Goal: Information Seeking & Learning: Learn about a topic

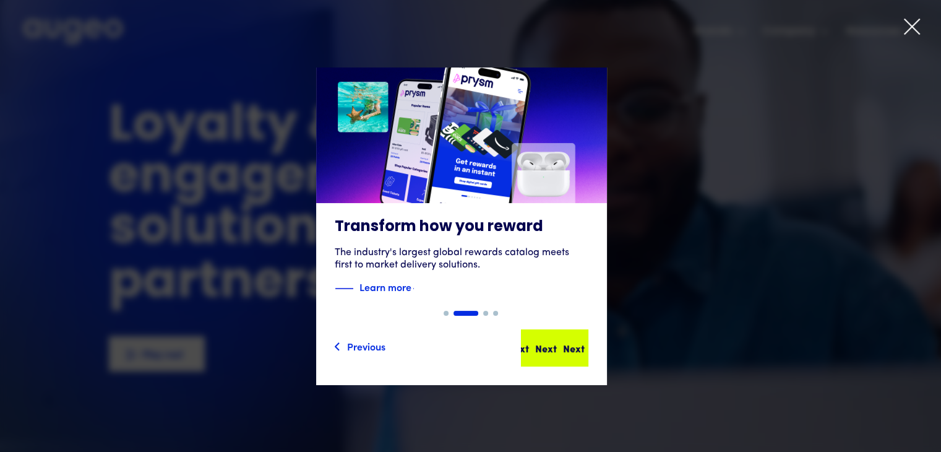
click at [566, 348] on div "Next" at bounding box center [574, 347] width 22 height 15
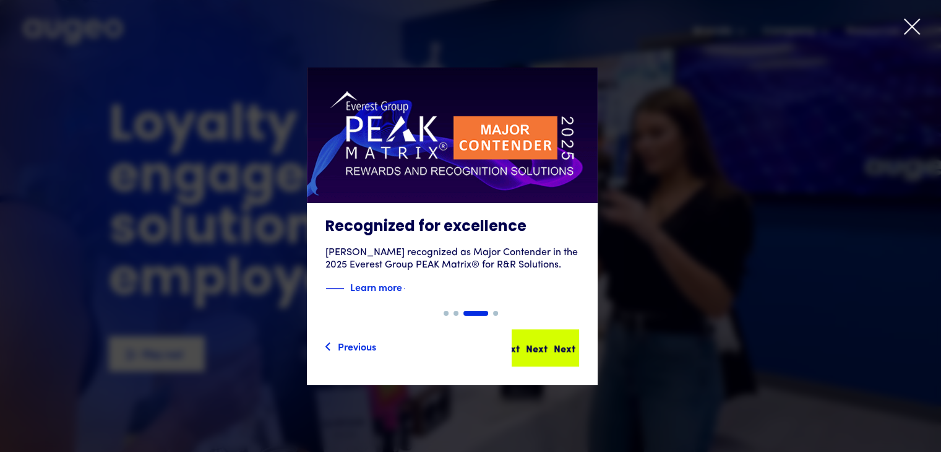
click at [566, 357] on div "Next Next Next Next" at bounding box center [545, 347] width 65 height 35
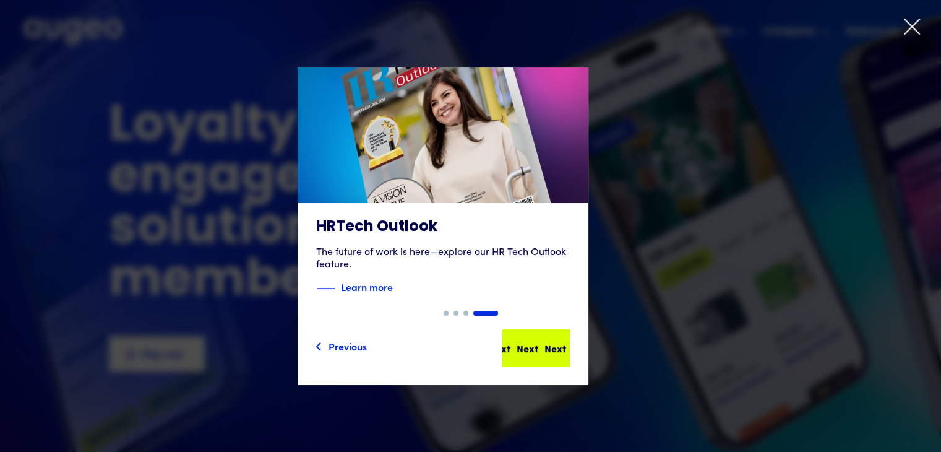
click at [567, 360] on div "Next Next Next Next" at bounding box center [536, 347] width 65 height 35
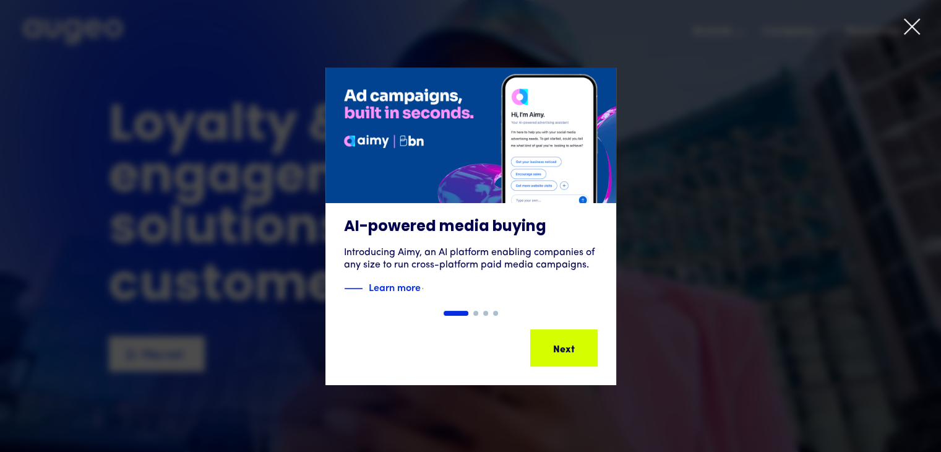
click at [567, 360] on div "Next Next Next Next" at bounding box center [564, 347] width 65 height 35
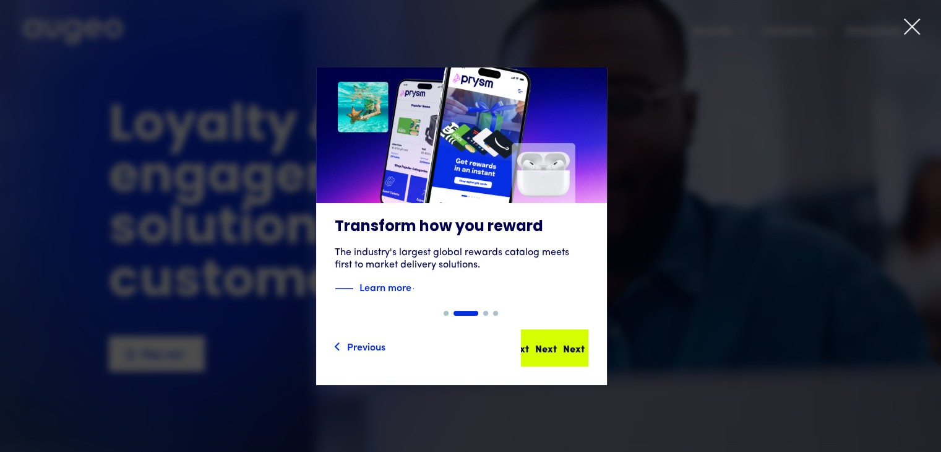
click at [568, 361] on div "Next Next Next Next" at bounding box center [554, 347] width 65 height 35
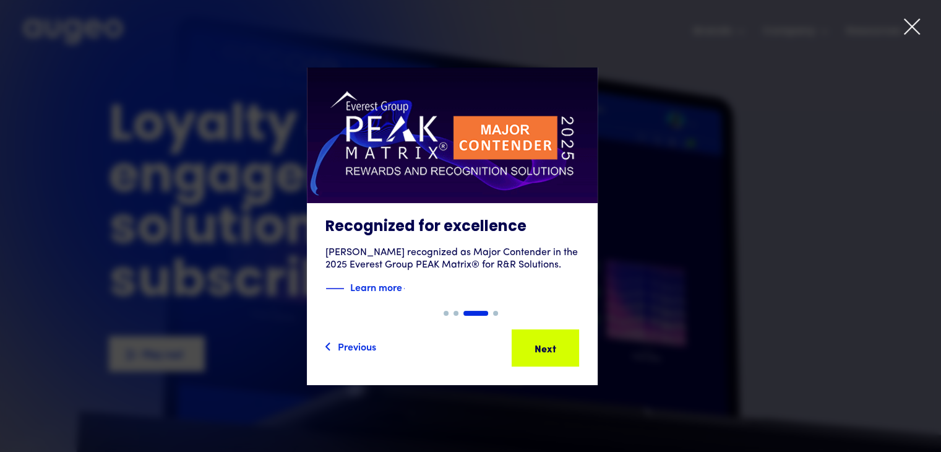
click at [568, 361] on div "Next Next Next Next" at bounding box center [545, 347] width 65 height 35
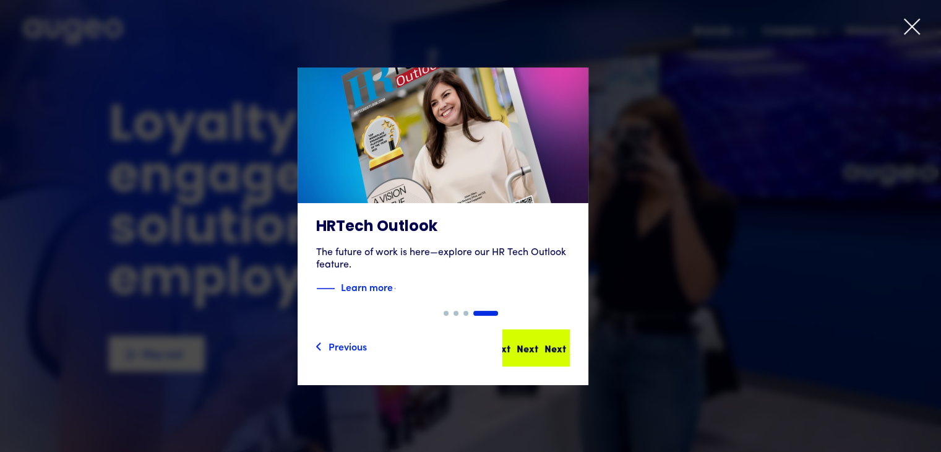
drag, startPoint x: 563, startPoint y: 342, endPoint x: 553, endPoint y: 348, distance: 11.2
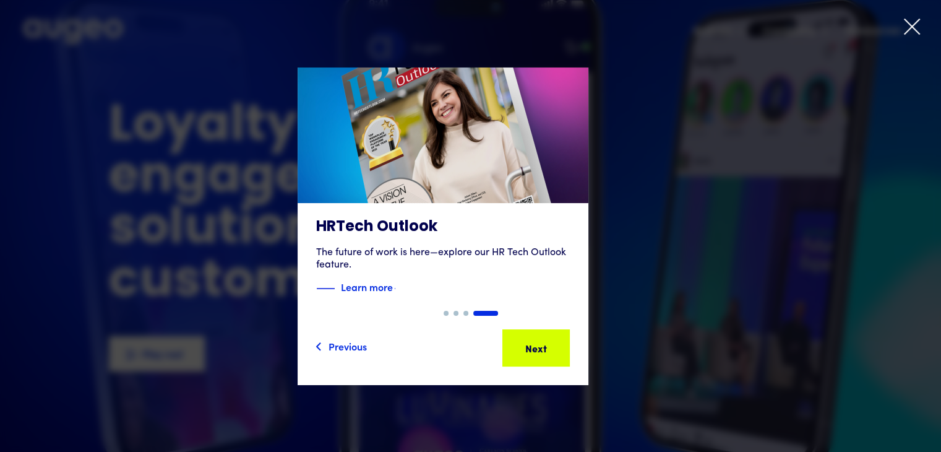
drag, startPoint x: 548, startPoint y: 350, endPoint x: 645, endPoint y: 391, distance: 105.4
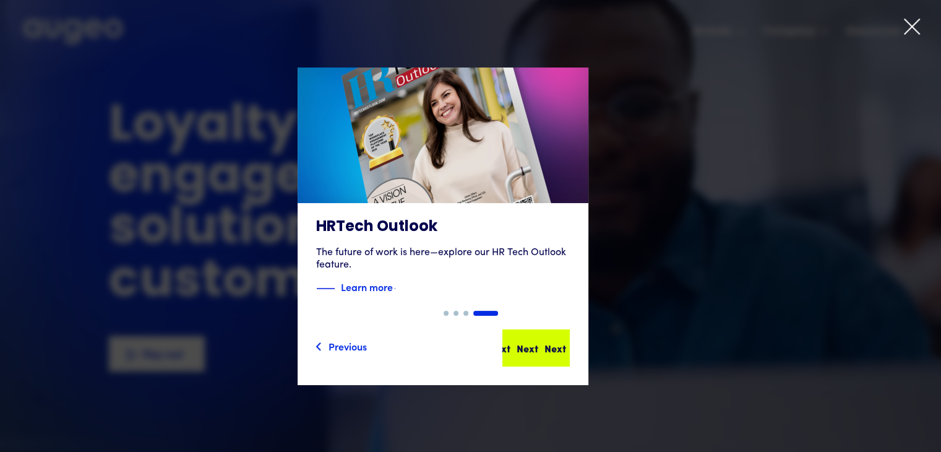
drag, startPoint x: 645, startPoint y: 391, endPoint x: 562, endPoint y: 343, distance: 95.6
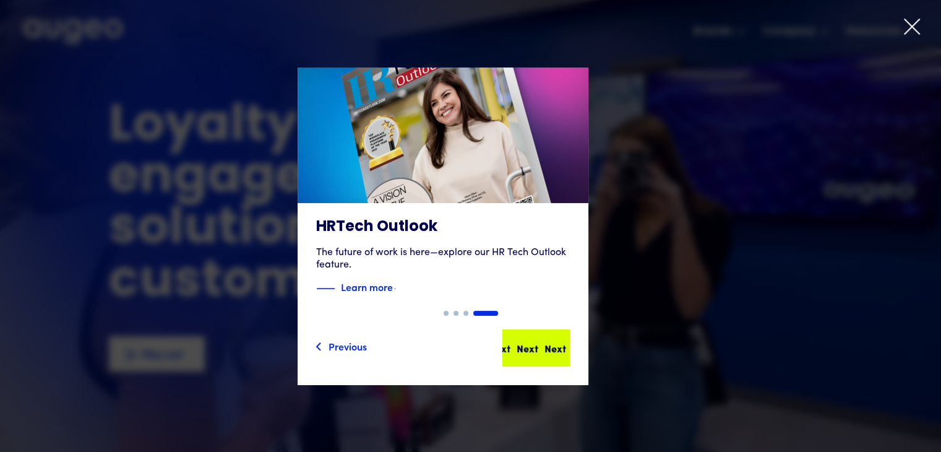
click at [562, 343] on div "Next Next Next Next" at bounding box center [528, 347] width 111 height 15
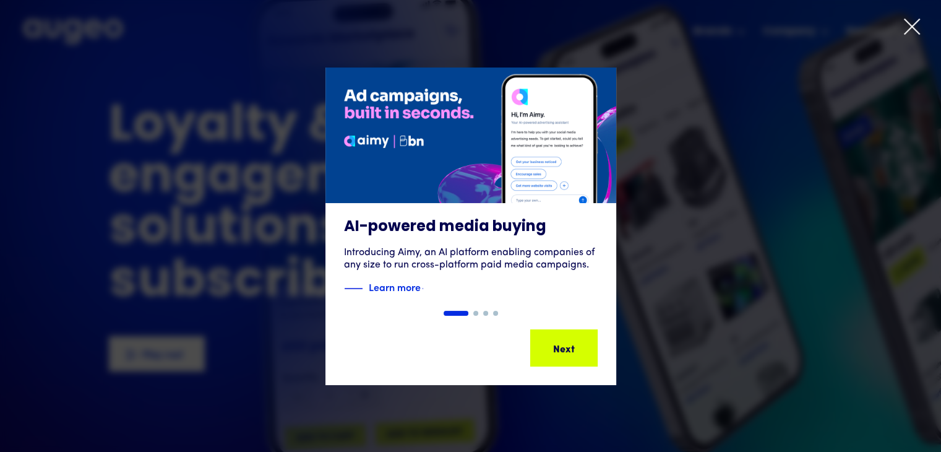
click at [562, 343] on div "Next Next Next Next" at bounding box center [569, 347] width 111 height 15
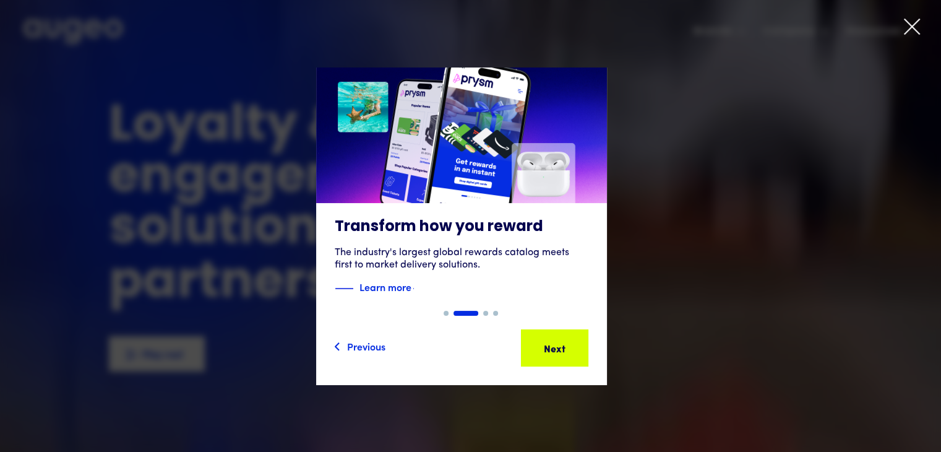
click at [906, 14] on div at bounding box center [470, 226] width 941 height 452
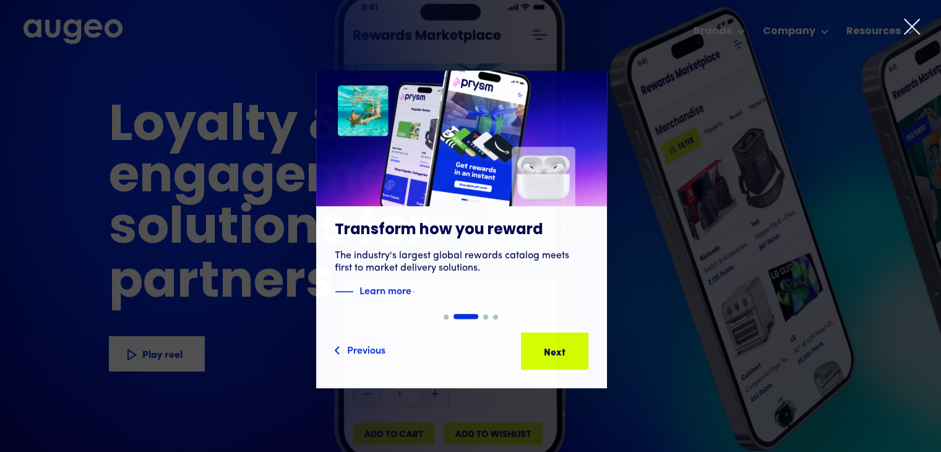
click at [906, 14] on div at bounding box center [470, 226] width 941 height 452
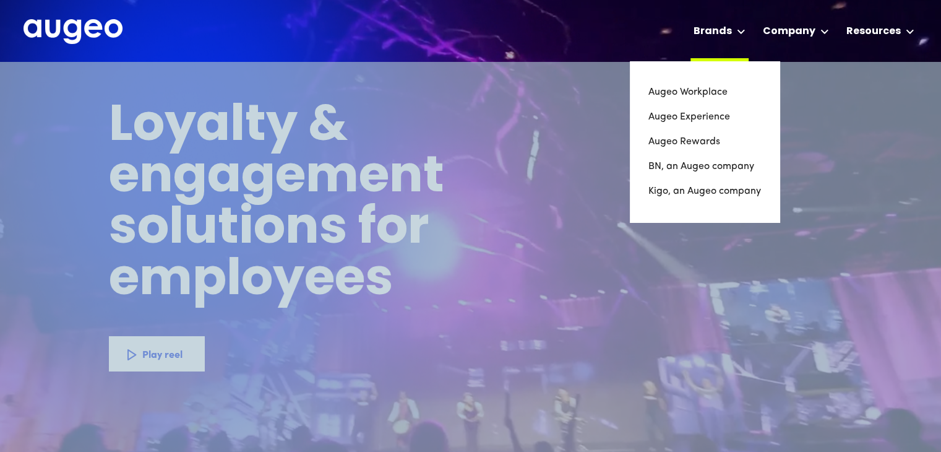
click at [729, 31] on div "Brands" at bounding box center [713, 31] width 38 height 15
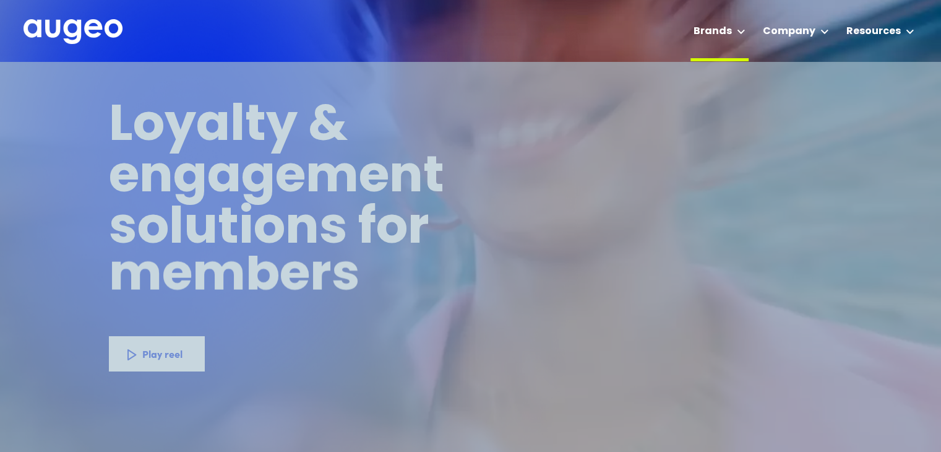
click at [740, 32] on icon at bounding box center [741, 31] width 9 height 5
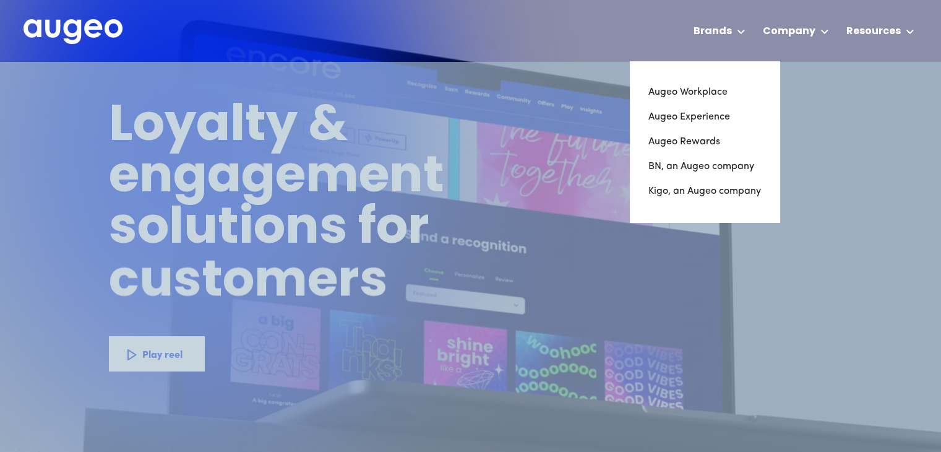
drag, startPoint x: 698, startPoint y: 97, endPoint x: 686, endPoint y: 342, distance: 245.4
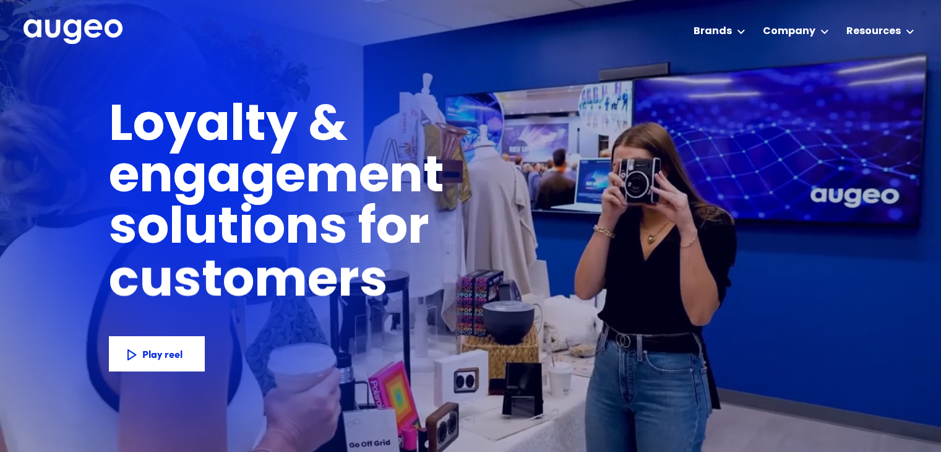
drag, startPoint x: 686, startPoint y: 342, endPoint x: 653, endPoint y: 248, distance: 99.6
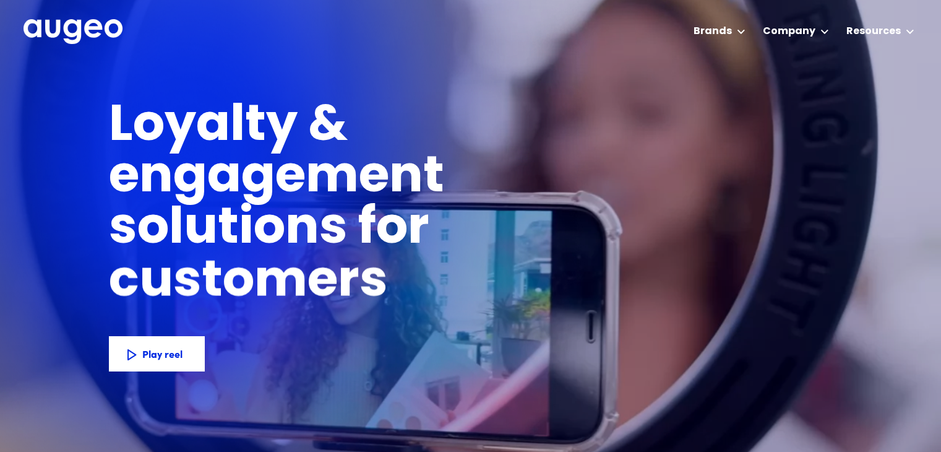
click at [653, 248] on div "Loyalty & engagement solutions for employees members customers subscribers part…" at bounding box center [471, 258] width 724 height 392
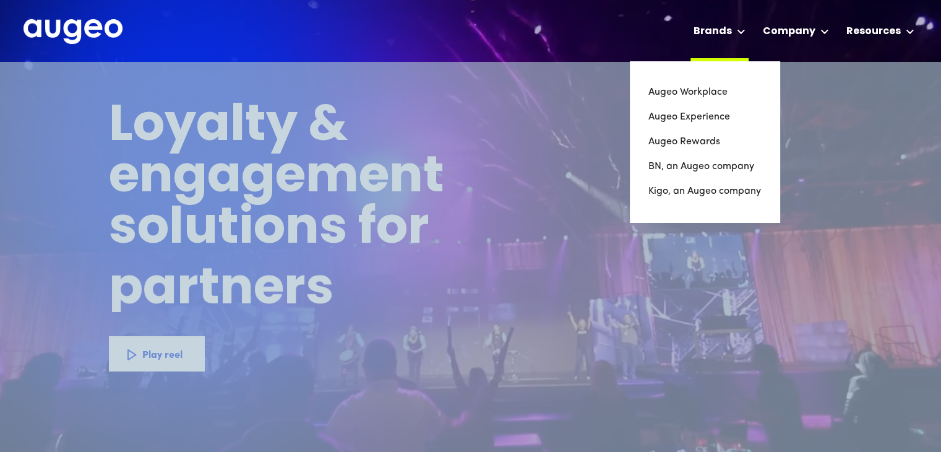
click at [746, 33] on icon at bounding box center [741, 31] width 9 height 5
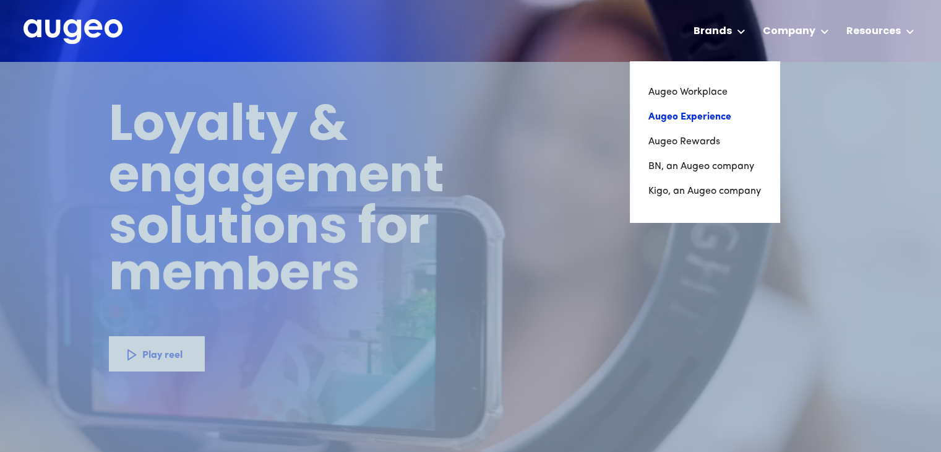
drag, startPoint x: 746, startPoint y: 33, endPoint x: 656, endPoint y: 129, distance: 131.4
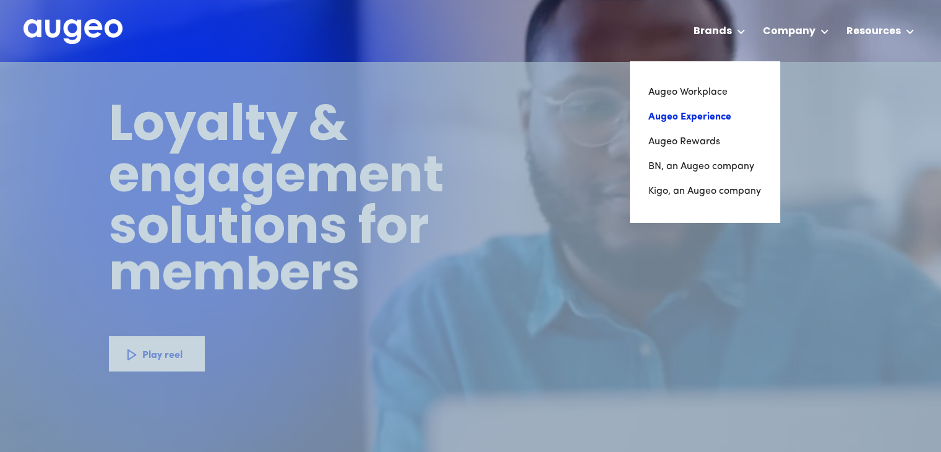
click at [656, 129] on link "Augeo Experience" at bounding box center [705, 117] width 113 height 25
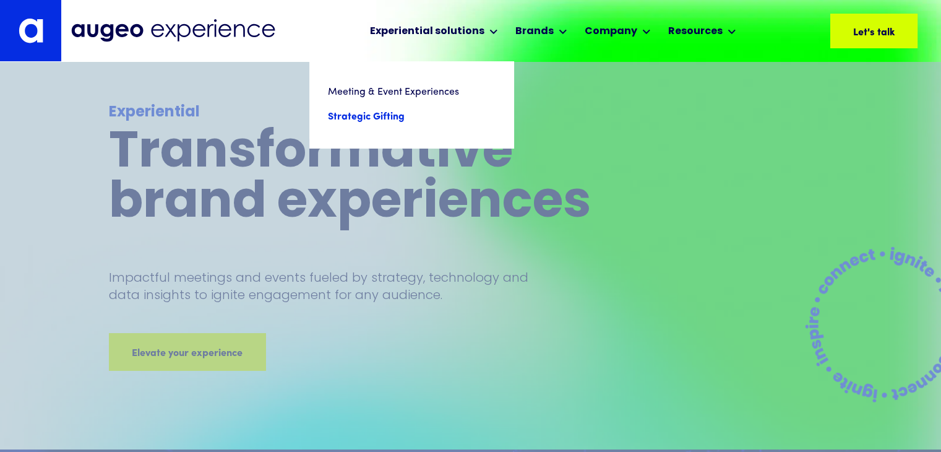
click at [398, 121] on link "Strategic Gifting" at bounding box center [411, 117] width 167 height 25
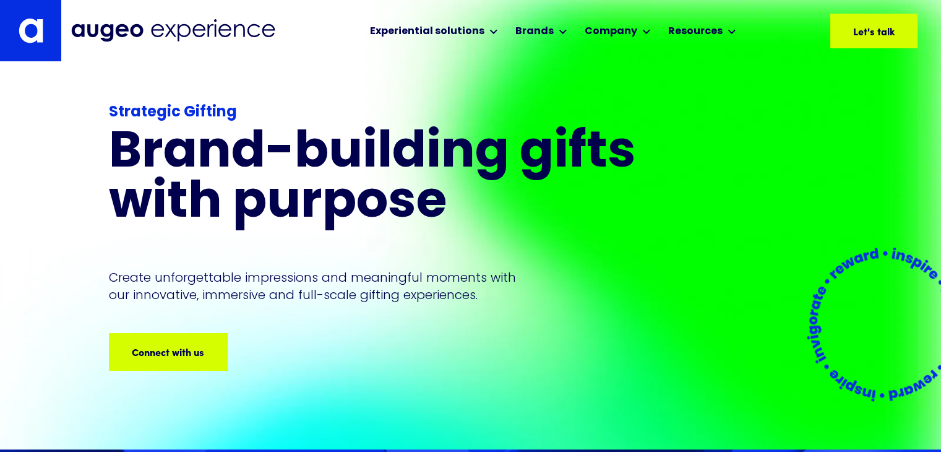
drag, startPoint x: 202, startPoint y: 352, endPoint x: 171, endPoint y: 399, distance: 55.8
drag, startPoint x: 171, startPoint y: 399, endPoint x: 139, endPoint y: 366, distance: 45.9
drag, startPoint x: 139, startPoint y: 366, endPoint x: 166, endPoint y: 369, distance: 26.9
click at [166, 369] on link "Connect with us Connect with us Connect with us Connect with us Connect with us" at bounding box center [168, 351] width 118 height 37
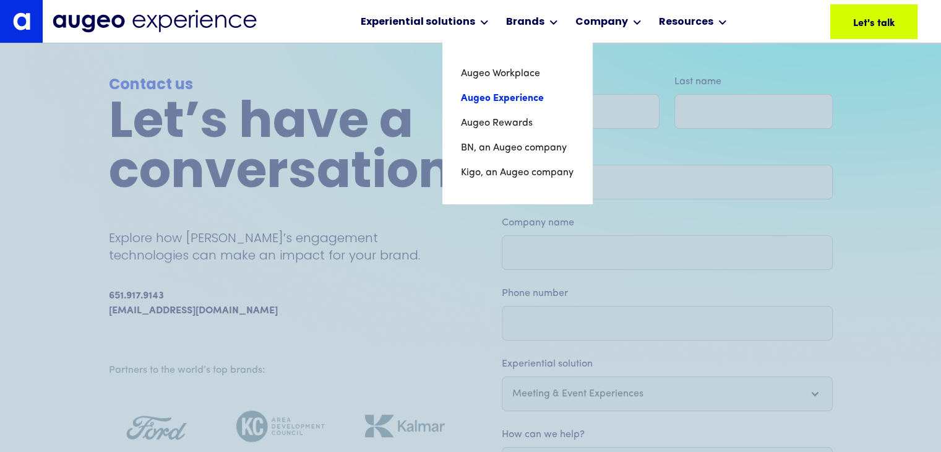
scroll to position [49, 0]
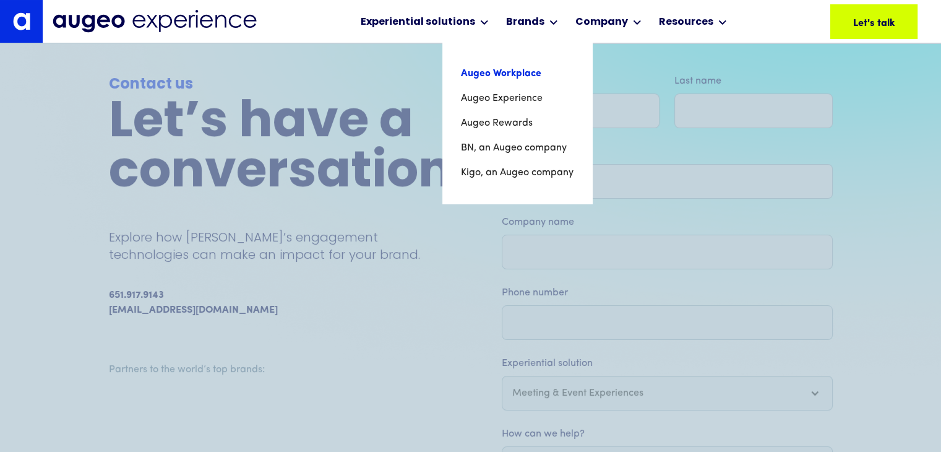
click at [515, 80] on link "Augeo Workplace" at bounding box center [517, 73] width 113 height 25
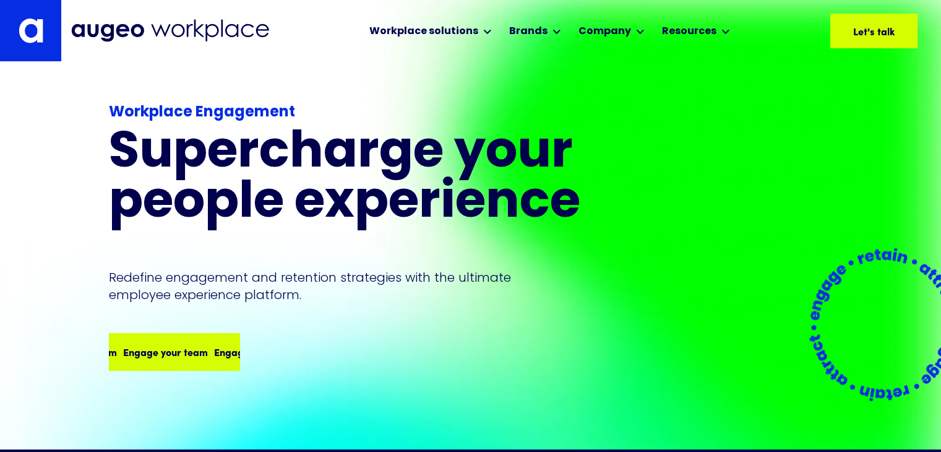
click at [232, 349] on div "Engage your team" at bounding box center [253, 351] width 85 height 15
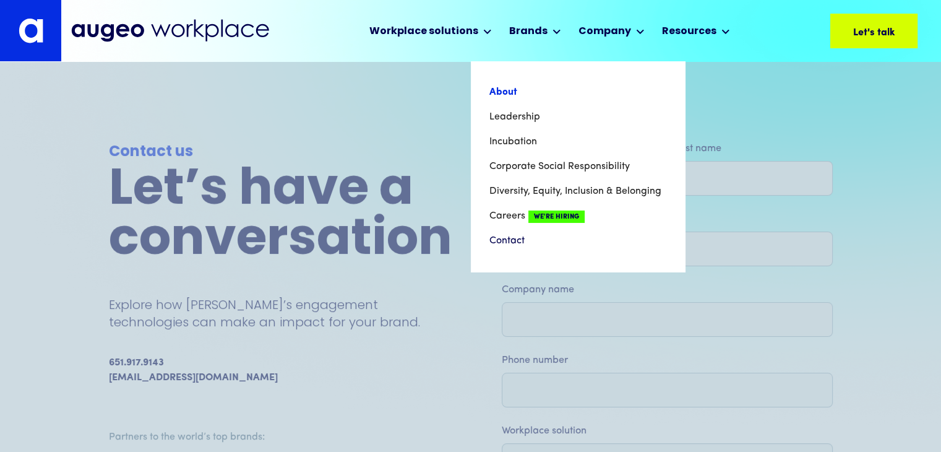
click at [607, 97] on link "About" at bounding box center [578, 92] width 177 height 25
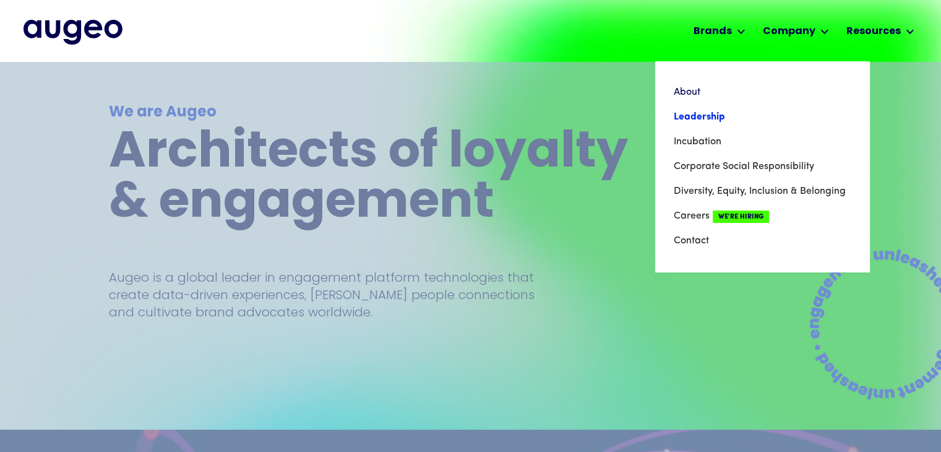
click at [759, 114] on link "Leadership" at bounding box center [762, 117] width 177 height 25
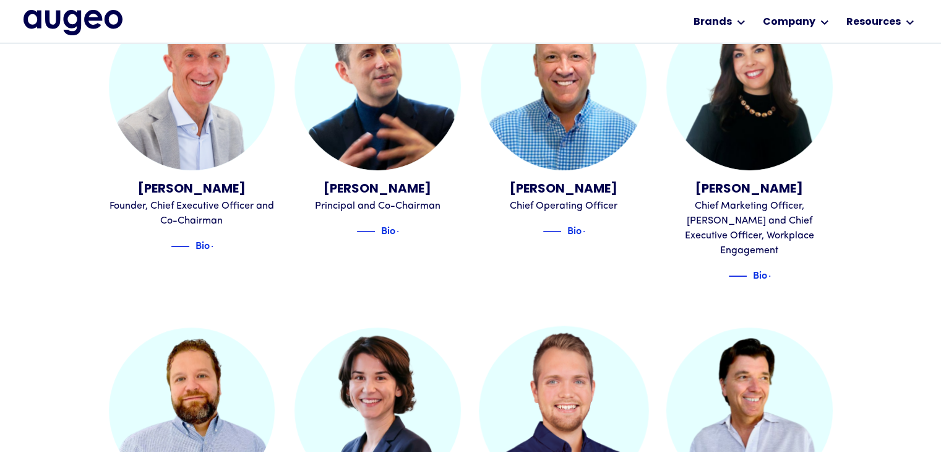
click at [499, 253] on div "[PERSON_NAME] Chief Operating Officer Bio" at bounding box center [564, 146] width 166 height 284
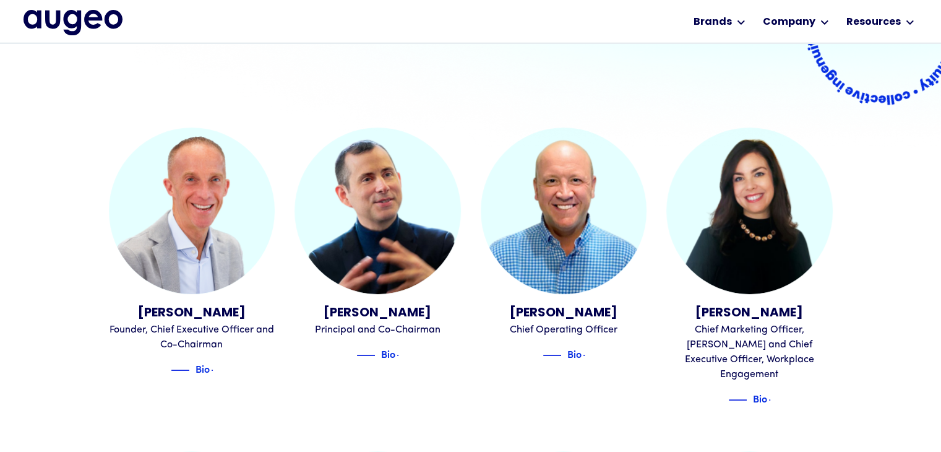
scroll to position [277, 0]
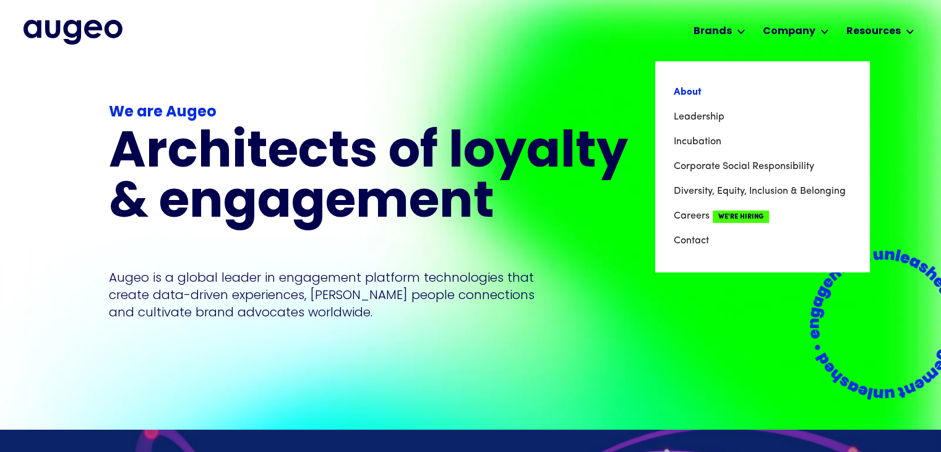
click at [696, 95] on link "About" at bounding box center [762, 92] width 177 height 25
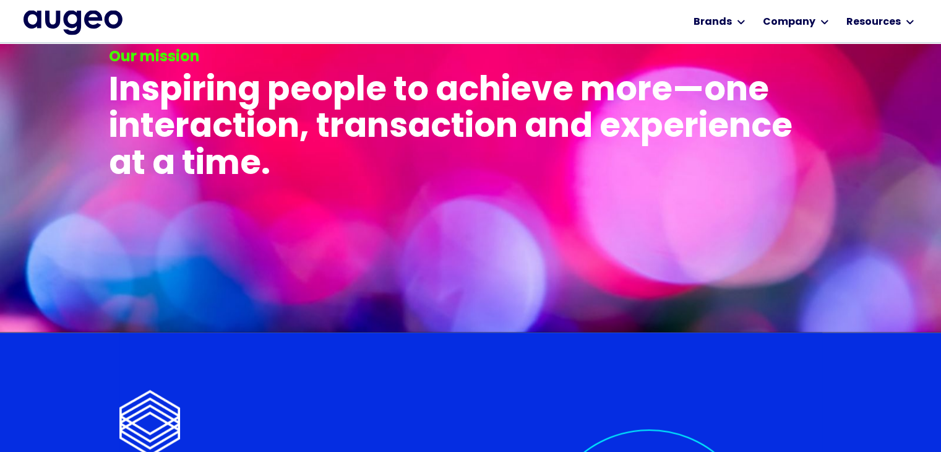
scroll to position [2396, 0]
drag, startPoint x: 598, startPoint y: 186, endPoint x: 243, endPoint y: 286, distance: 369.7
drag, startPoint x: 243, startPoint y: 286, endPoint x: 198, endPoint y: 273, distance: 46.4
click at [198, 273] on img at bounding box center [470, 144] width 941 height 375
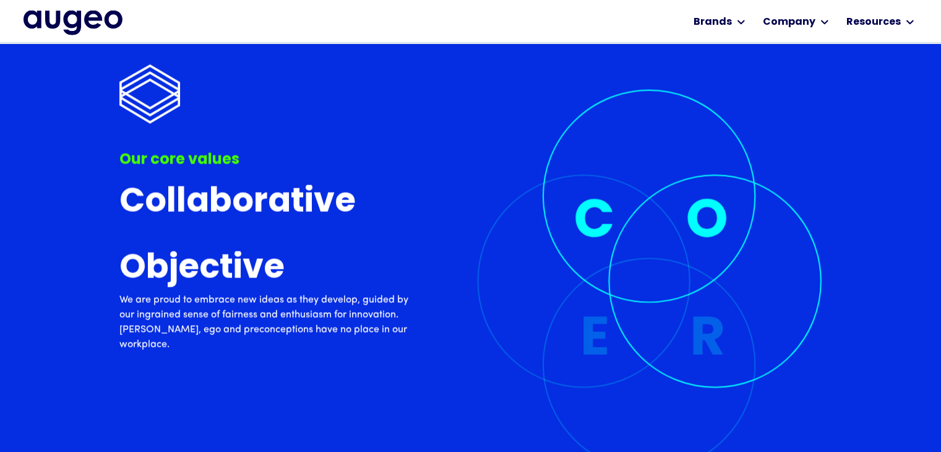
scroll to position [2921, 0]
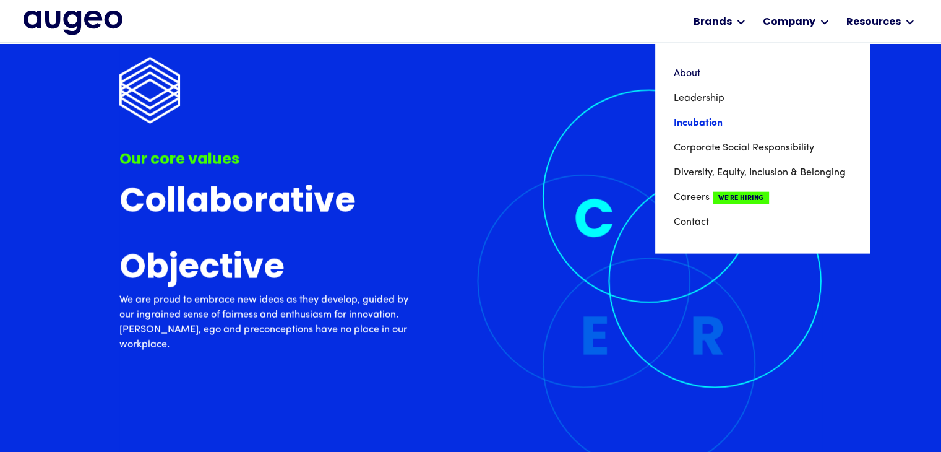
drag, startPoint x: 716, startPoint y: 127, endPoint x: 703, endPoint y: 122, distance: 13.9
drag, startPoint x: 703, startPoint y: 122, endPoint x: 634, endPoint y: 149, distance: 74.5
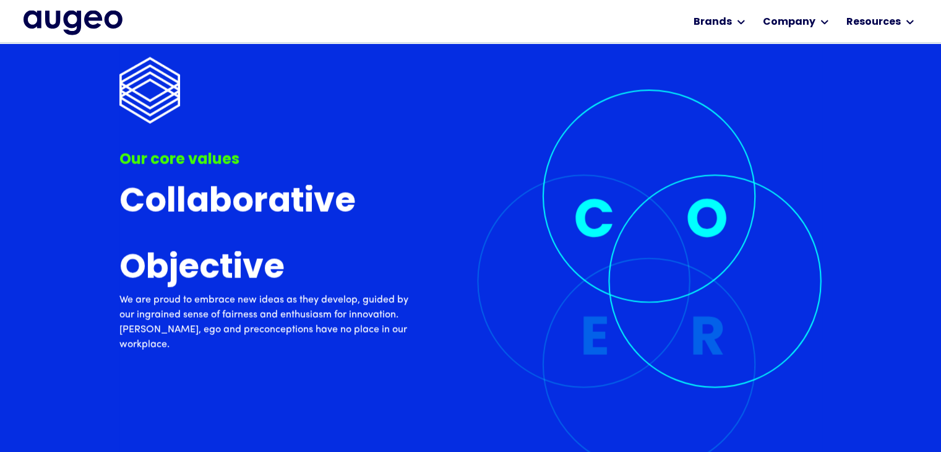
drag, startPoint x: 634, startPoint y: 149, endPoint x: 593, endPoint y: 195, distance: 61.0
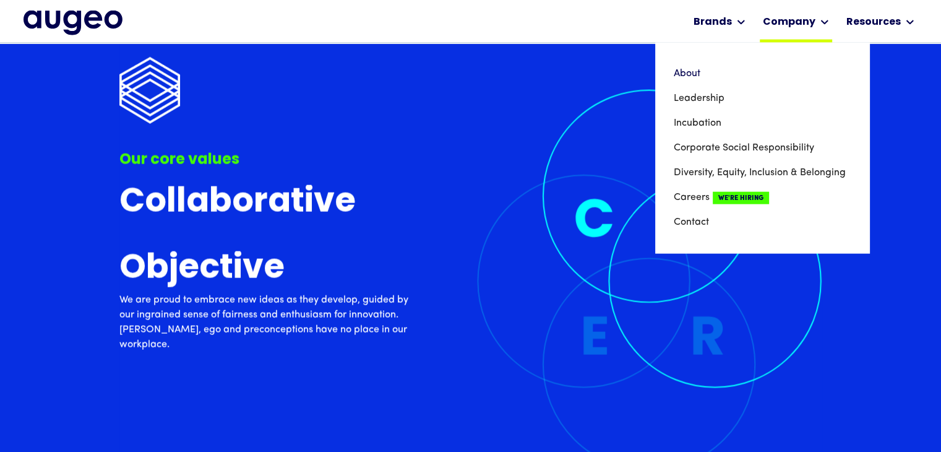
drag, startPoint x: 593, startPoint y: 195, endPoint x: 795, endPoint y: 28, distance: 261.1
click at [795, 28] on div "Company" at bounding box center [789, 22] width 53 height 15
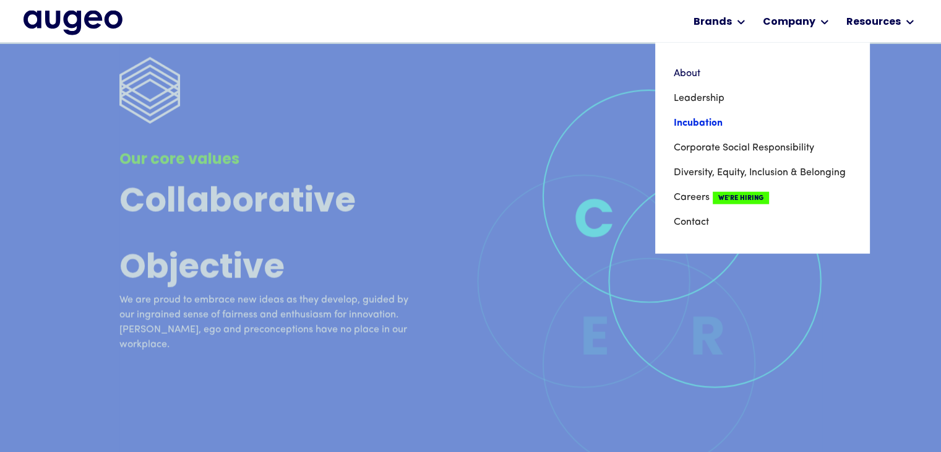
click at [720, 127] on link "Incubation" at bounding box center [762, 123] width 177 height 25
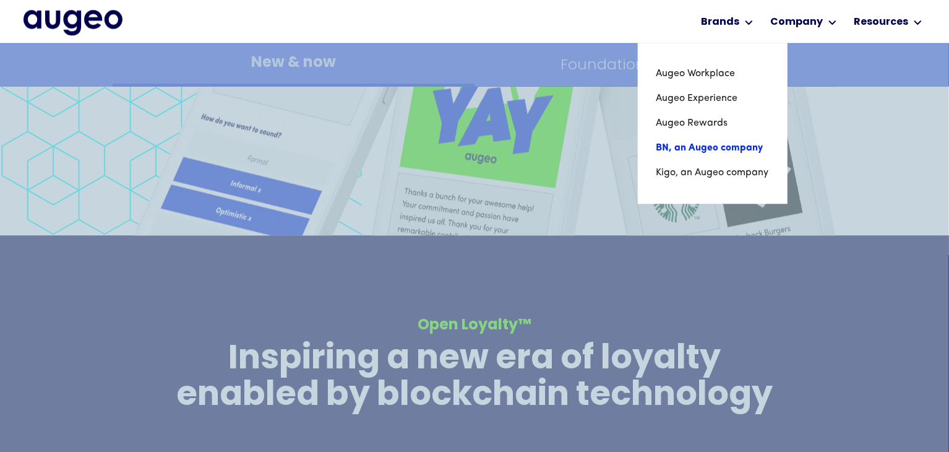
scroll to position [1653, 0]
click at [751, 157] on link "BN, an Augeo company" at bounding box center [713, 148] width 113 height 25
